Goal: Use online tool/utility: Utilize a website feature to perform a specific function

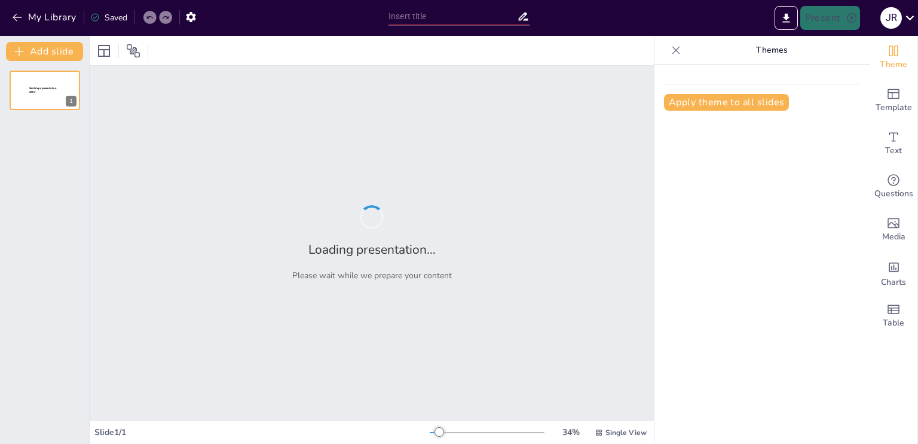
scroll to position [446, 0]
type input "De la Construcción a la Conceptualización: Un Análisis de la Materialidad"
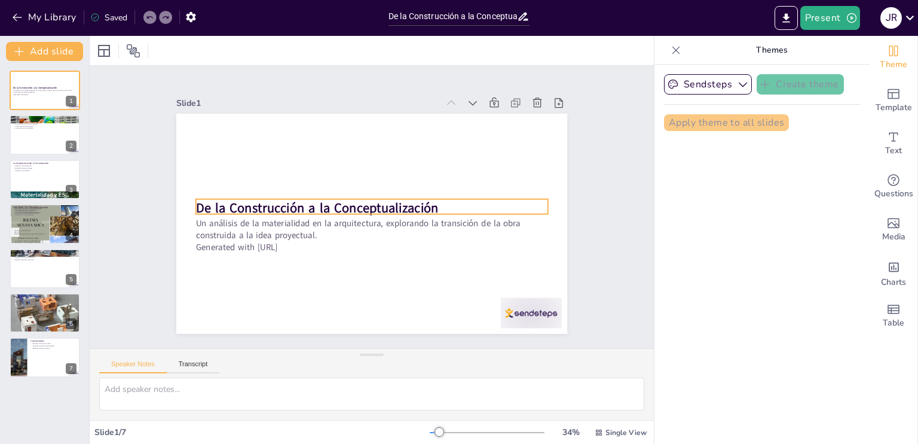
scroll to position [466, 0]
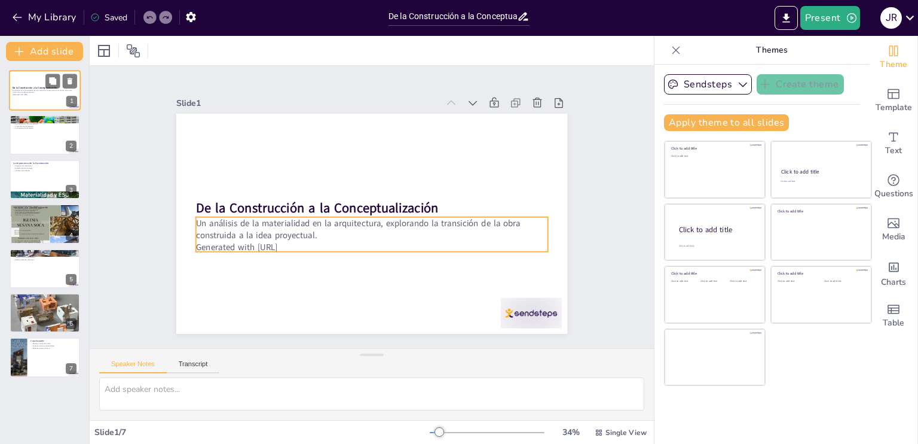
click at [41, 93] on p "Un análisis de la materialidad en la arquitectura, explorando la transición de …" at bounding box center [45, 91] width 65 height 4
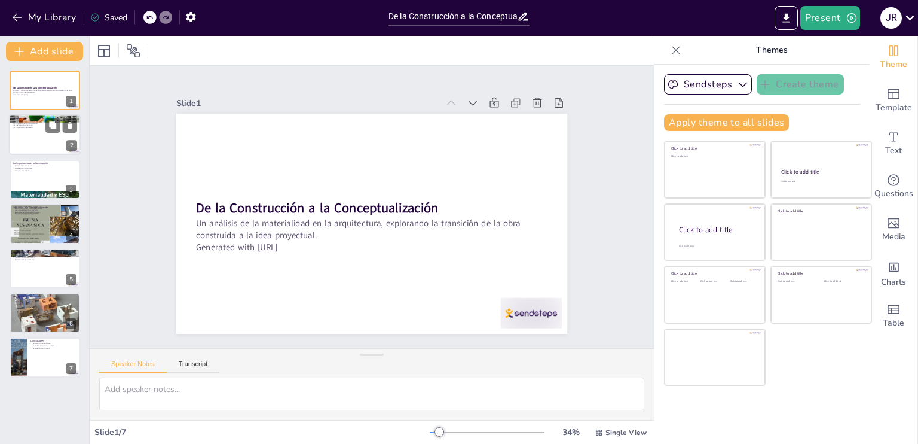
click at [34, 148] on div at bounding box center [45, 135] width 72 height 41
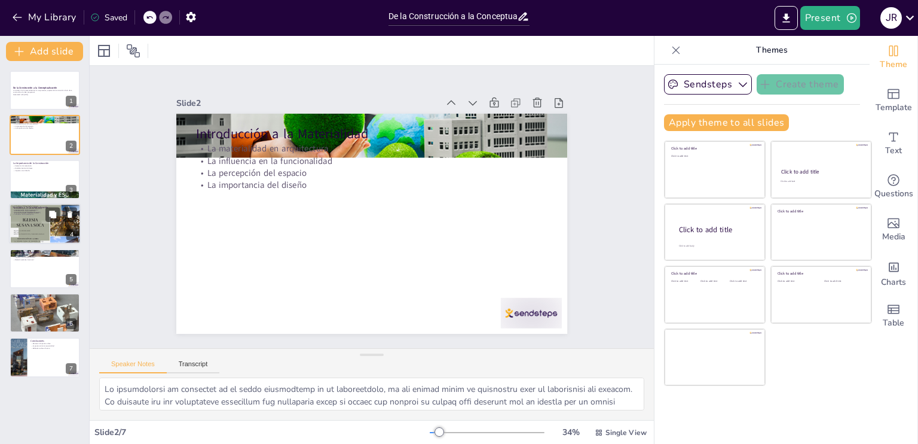
click at [38, 217] on div at bounding box center [45, 224] width 72 height 96
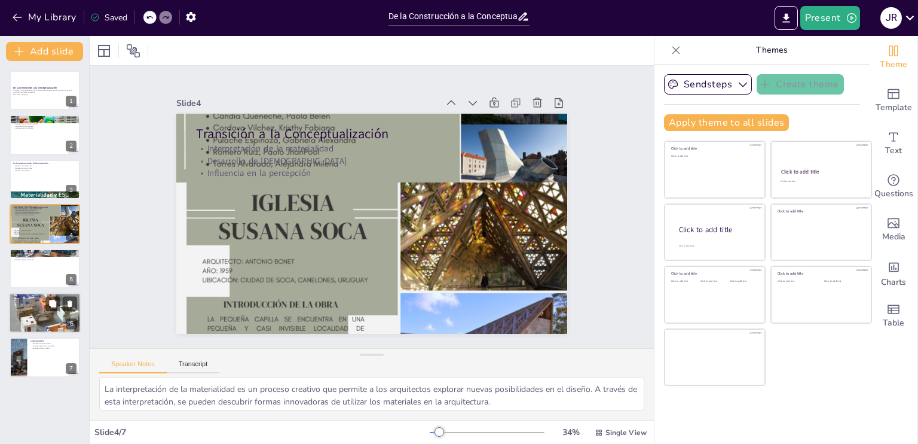
click at [39, 310] on div at bounding box center [45, 312] width 72 height 54
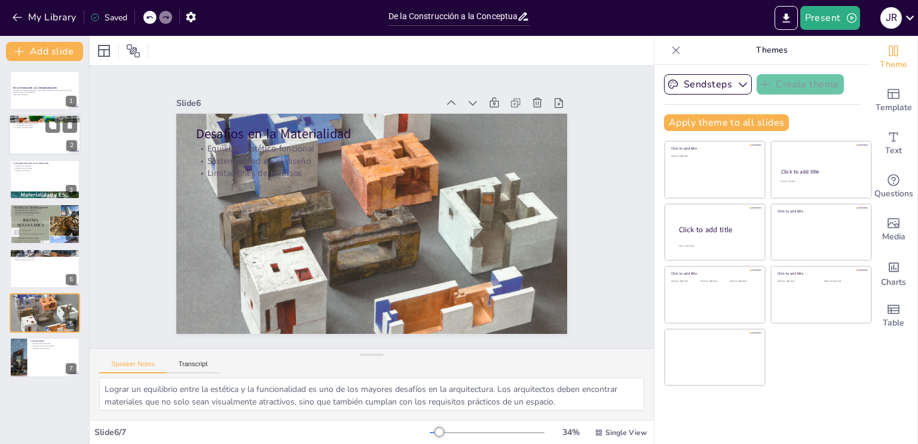
click at [63, 139] on div at bounding box center [45, 135] width 72 height 41
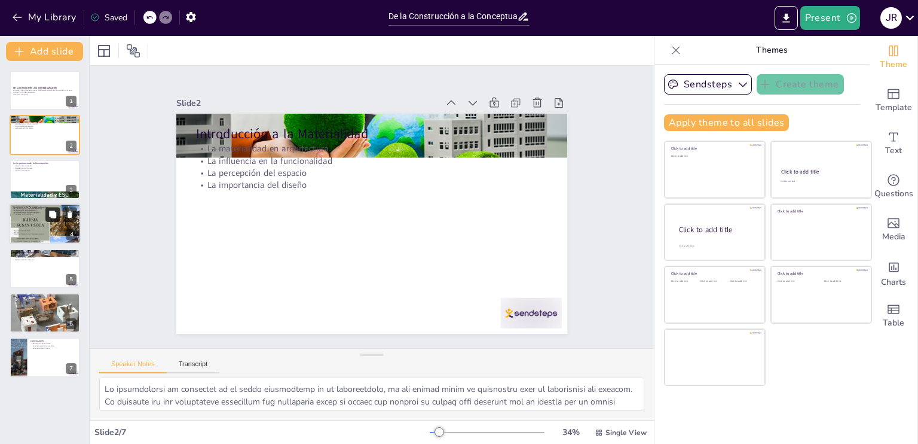
click at [49, 218] on button at bounding box center [52, 214] width 14 height 14
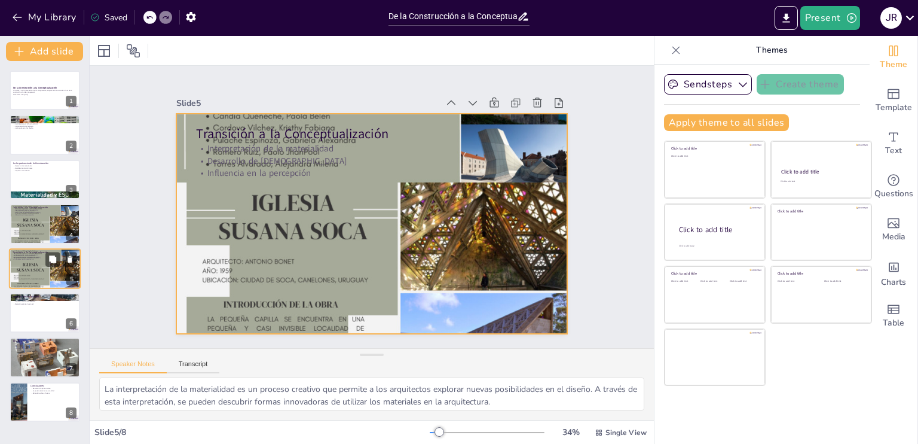
click at [45, 268] on div at bounding box center [45, 268] width 72 height 96
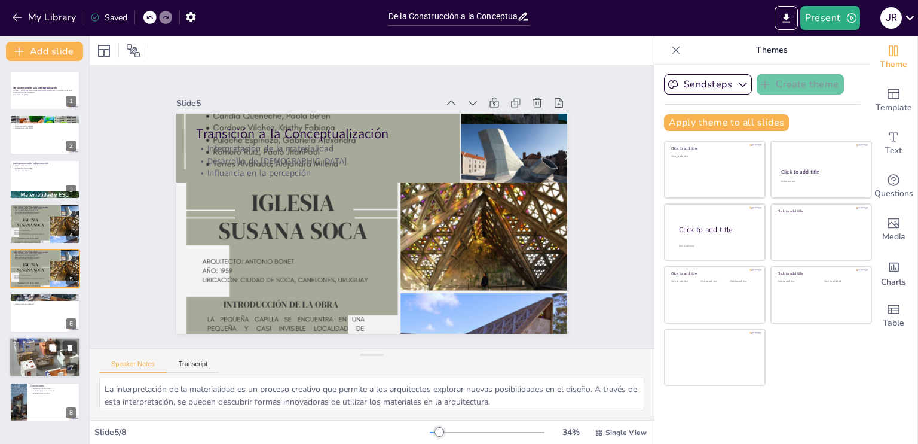
click at [41, 352] on div at bounding box center [45, 357] width 72 height 54
type textarea "Lograr un equilibrio entre la estética y la funcionalidad es uno de los mayores…"
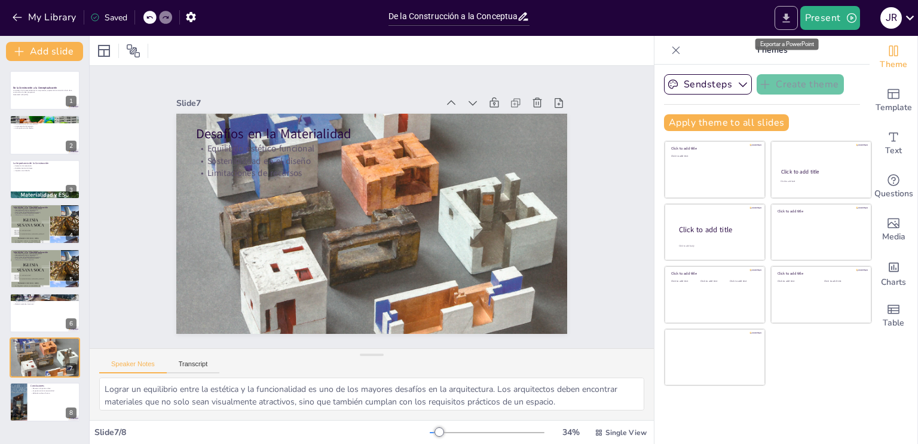
click at [789, 21] on icon "Export to PowerPoint" at bounding box center [786, 17] width 7 height 9
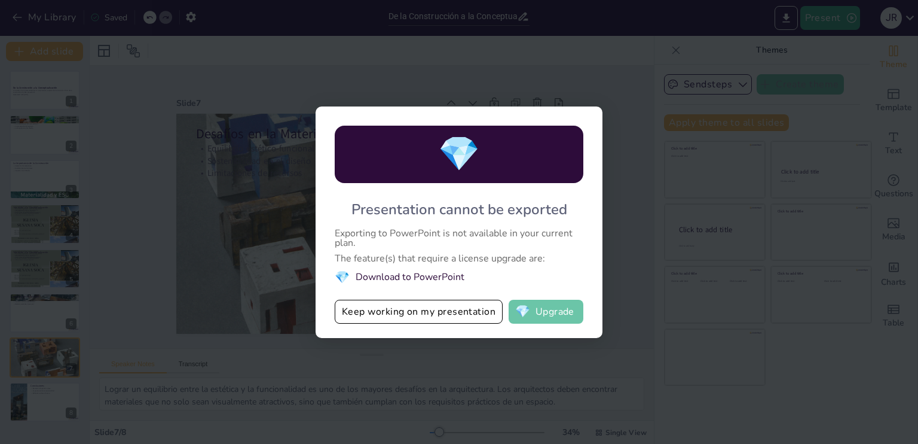
click at [561, 315] on button "💎 Upgrade" at bounding box center [546, 312] width 75 height 24
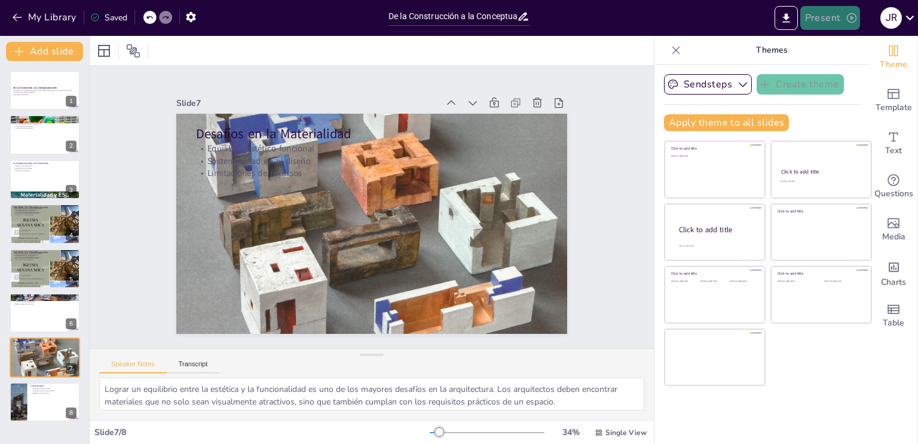
click at [821, 20] on button "Present" at bounding box center [831, 18] width 60 height 24
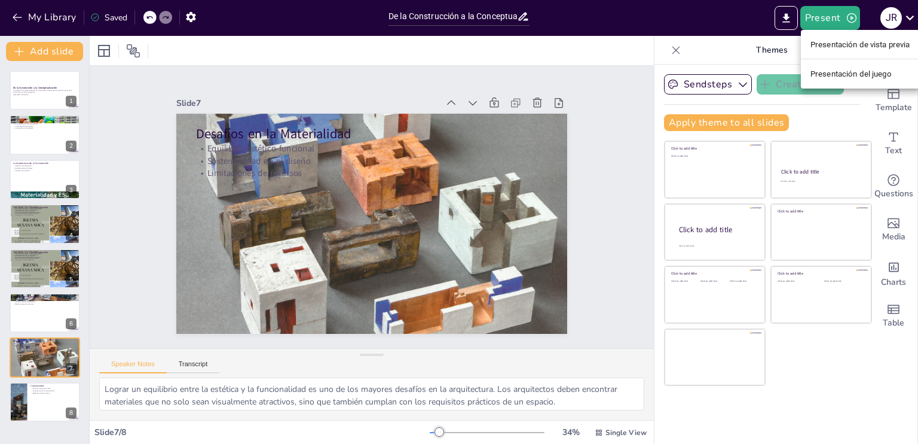
click at [821, 41] on font "Presentación de vista previa" at bounding box center [861, 44] width 100 height 9
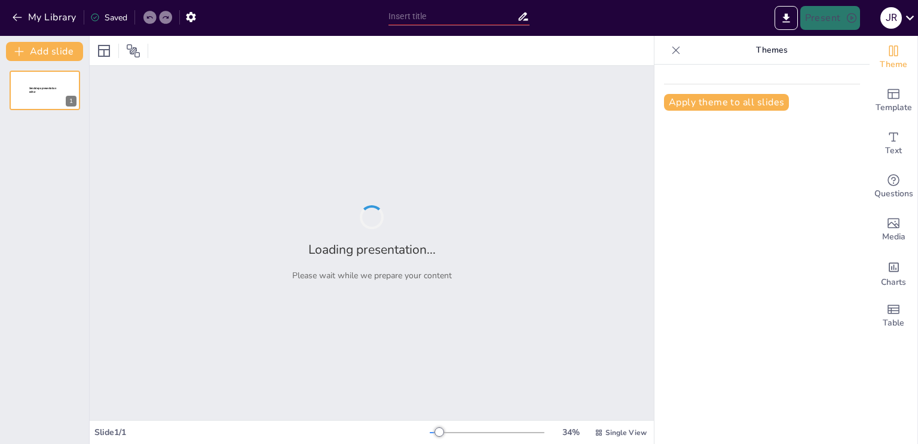
type input "De la Construcción a la Conceptualización: Un Análisis de la Materialidad"
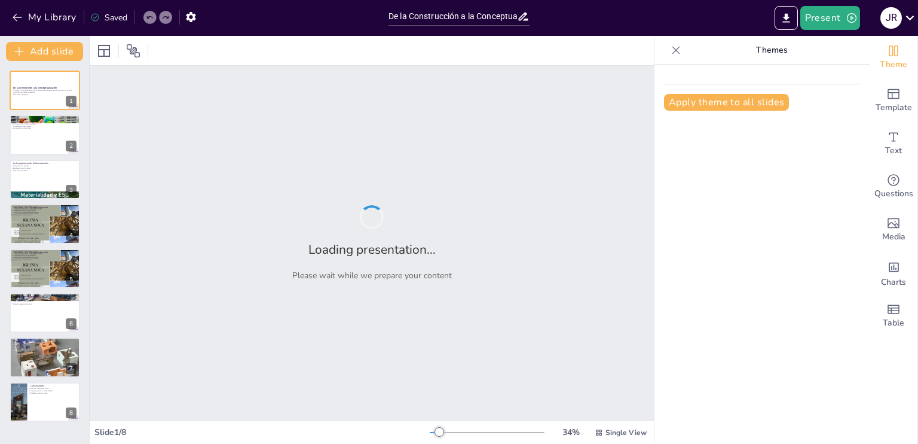
scroll to position [446, 0]
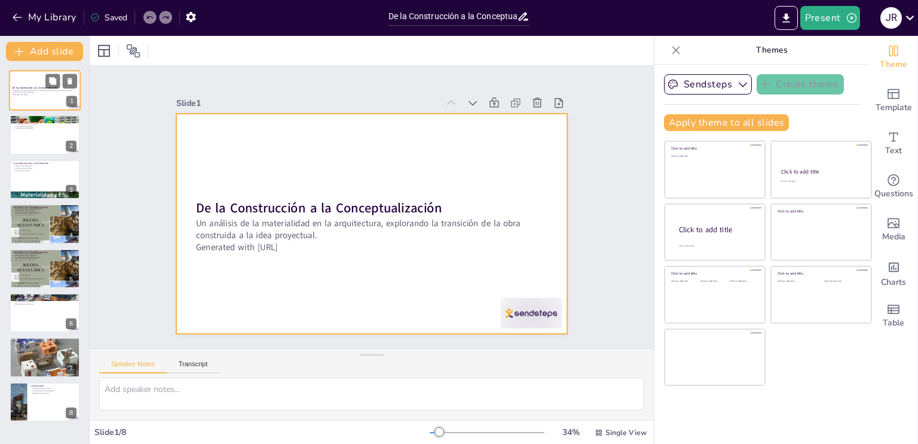
click at [17, 80] on div at bounding box center [45, 90] width 72 height 41
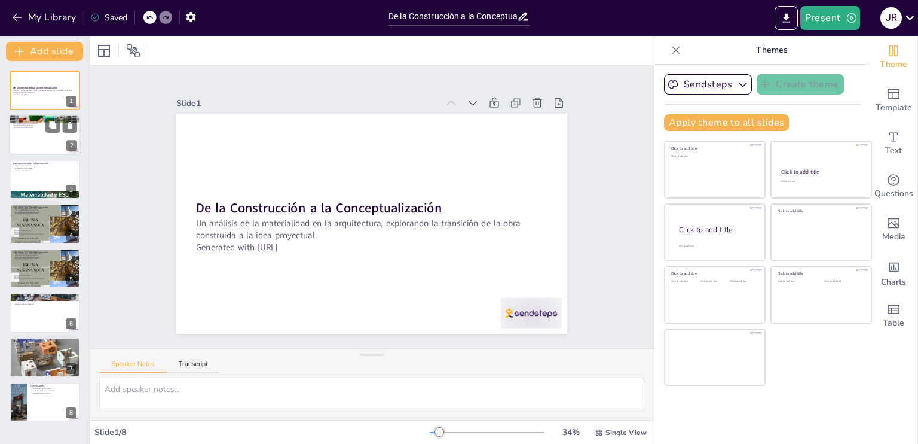
click at [38, 132] on div at bounding box center [45, 135] width 72 height 41
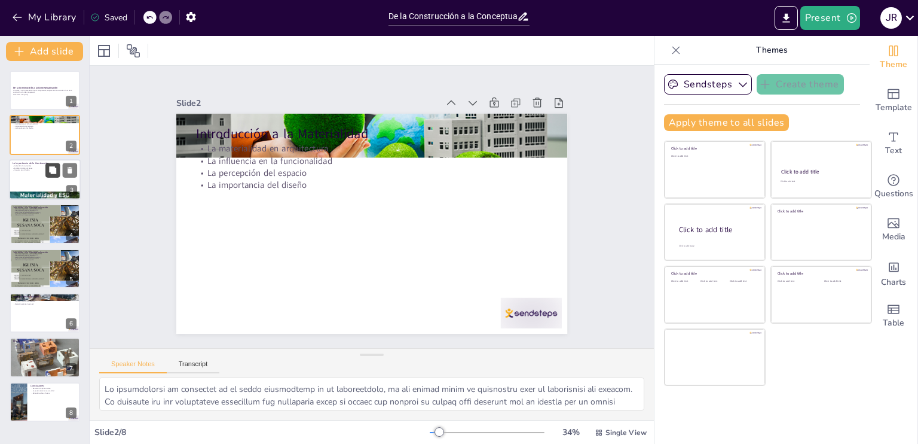
click at [49, 175] on button at bounding box center [52, 170] width 14 height 14
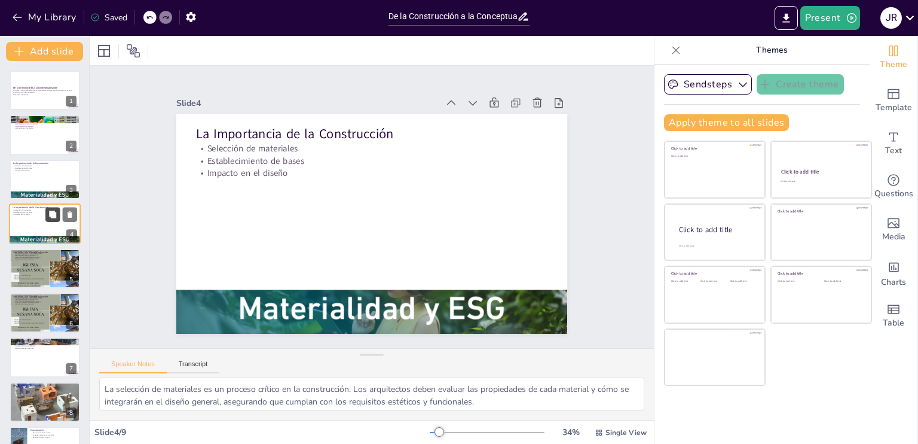
click at [55, 219] on button at bounding box center [52, 214] width 14 height 14
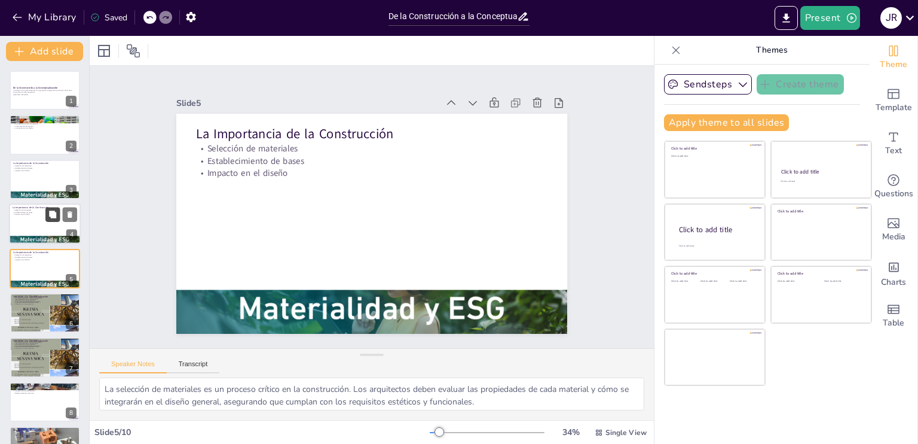
scroll to position [16, 0]
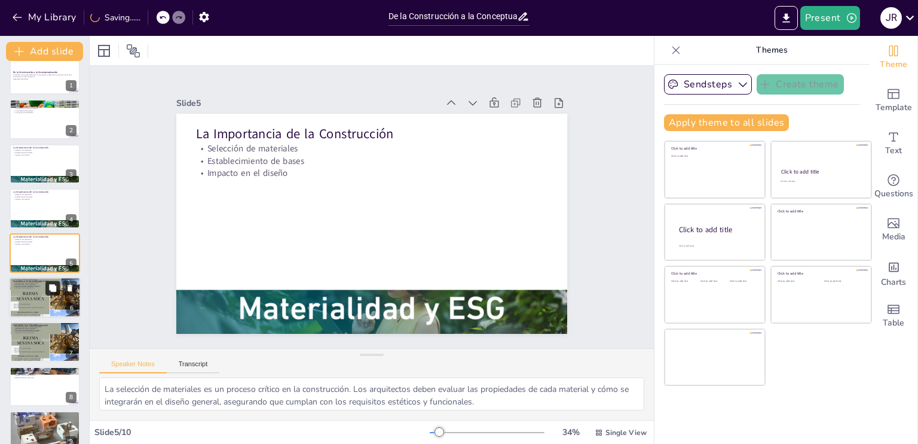
click at [53, 288] on icon at bounding box center [52, 287] width 7 height 7
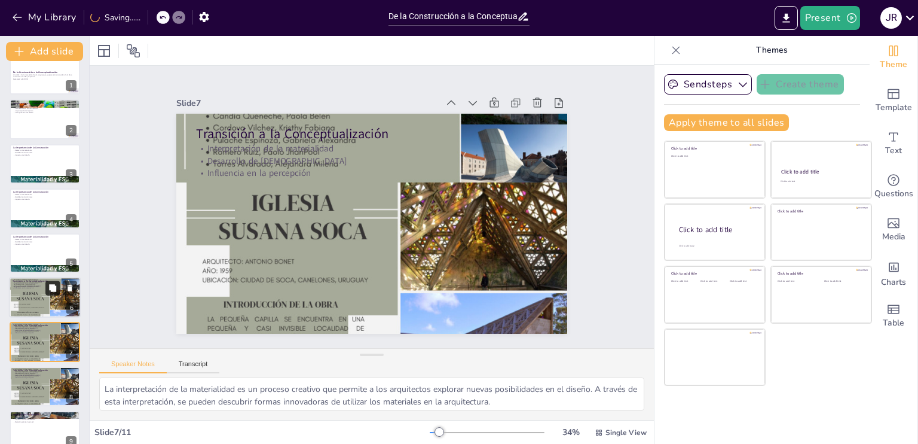
scroll to position [105, 0]
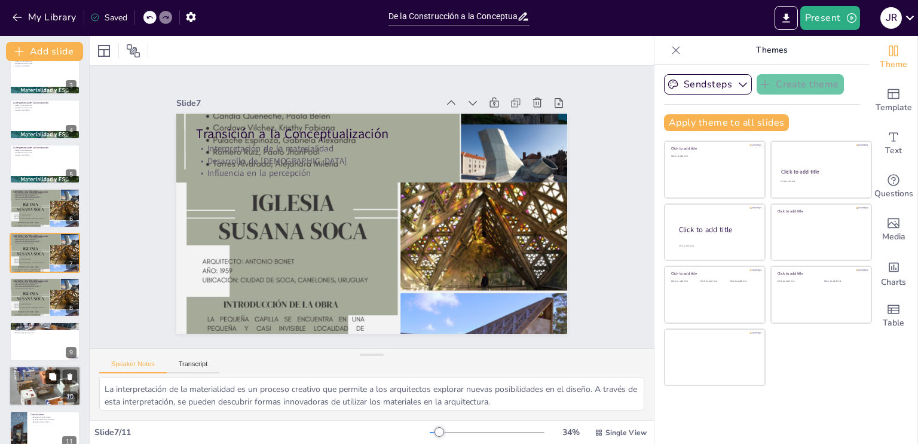
click at [48, 377] on icon at bounding box center [52, 377] width 8 height 8
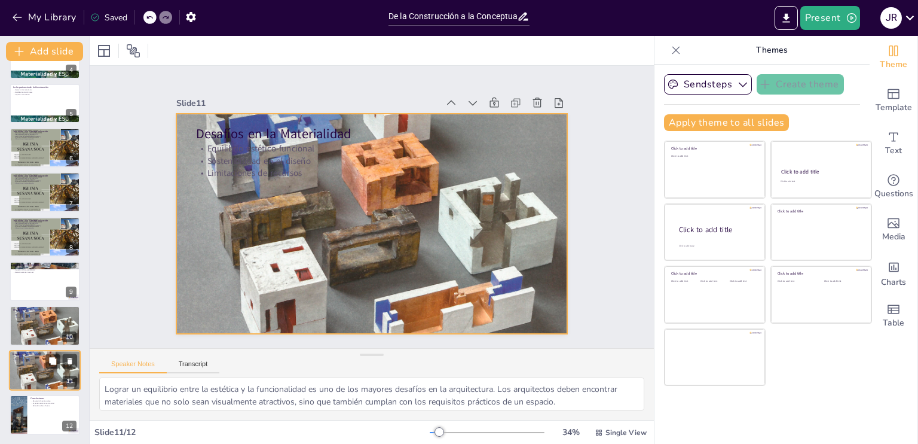
scroll to position [165, 0]
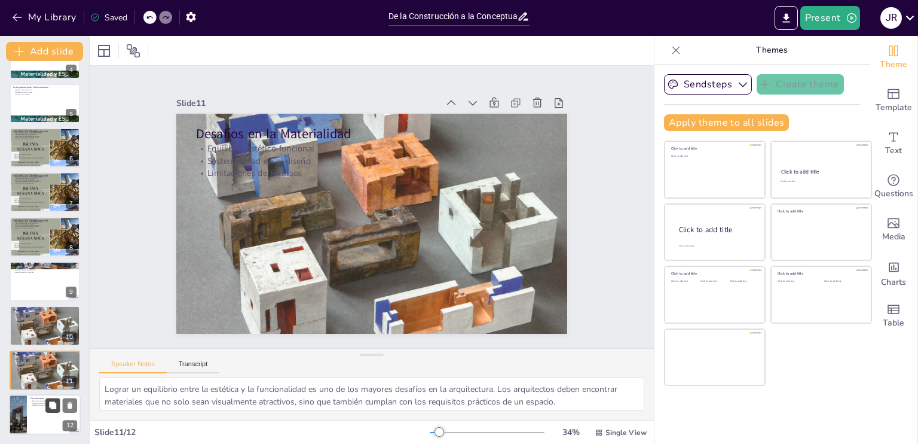
click at [45, 408] on button at bounding box center [52, 405] width 14 height 14
type textarea "Hacer un resumen de los puntos clave discutidos es fundamental para reforzar el…"
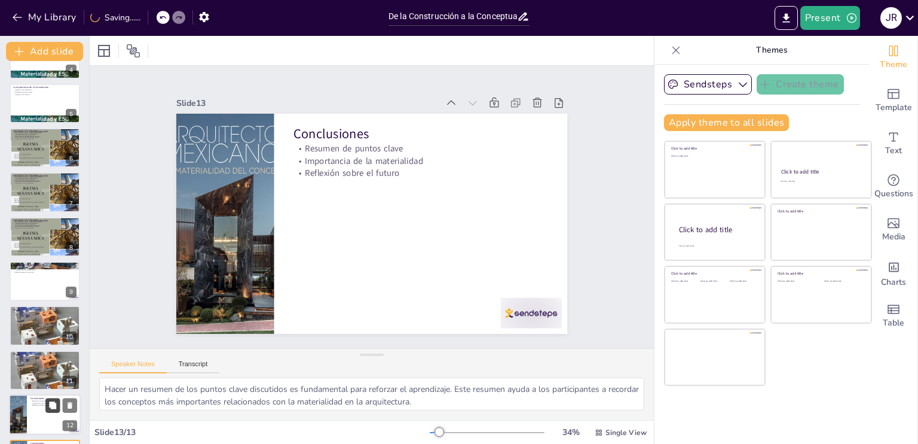
scroll to position [210, 0]
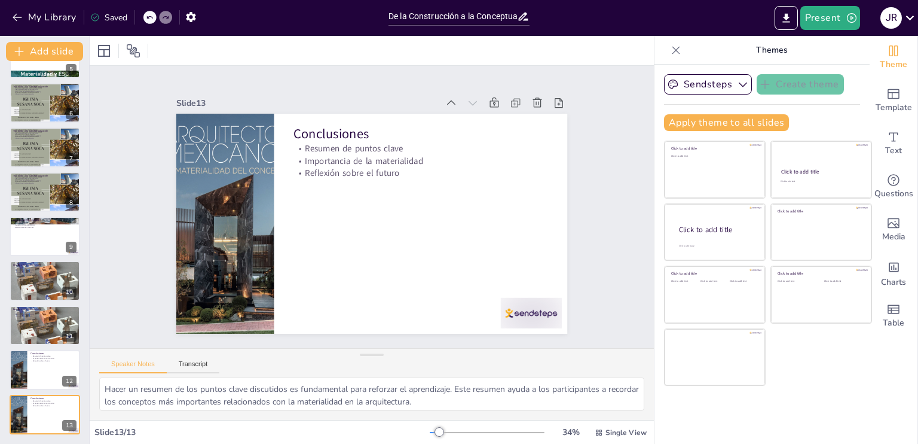
click at [114, 17] on div "Saved" at bounding box center [108, 17] width 37 height 11
click at [63, 14] on button "My Library" at bounding box center [45, 17] width 72 height 19
